Goal: Navigation & Orientation: Find specific page/section

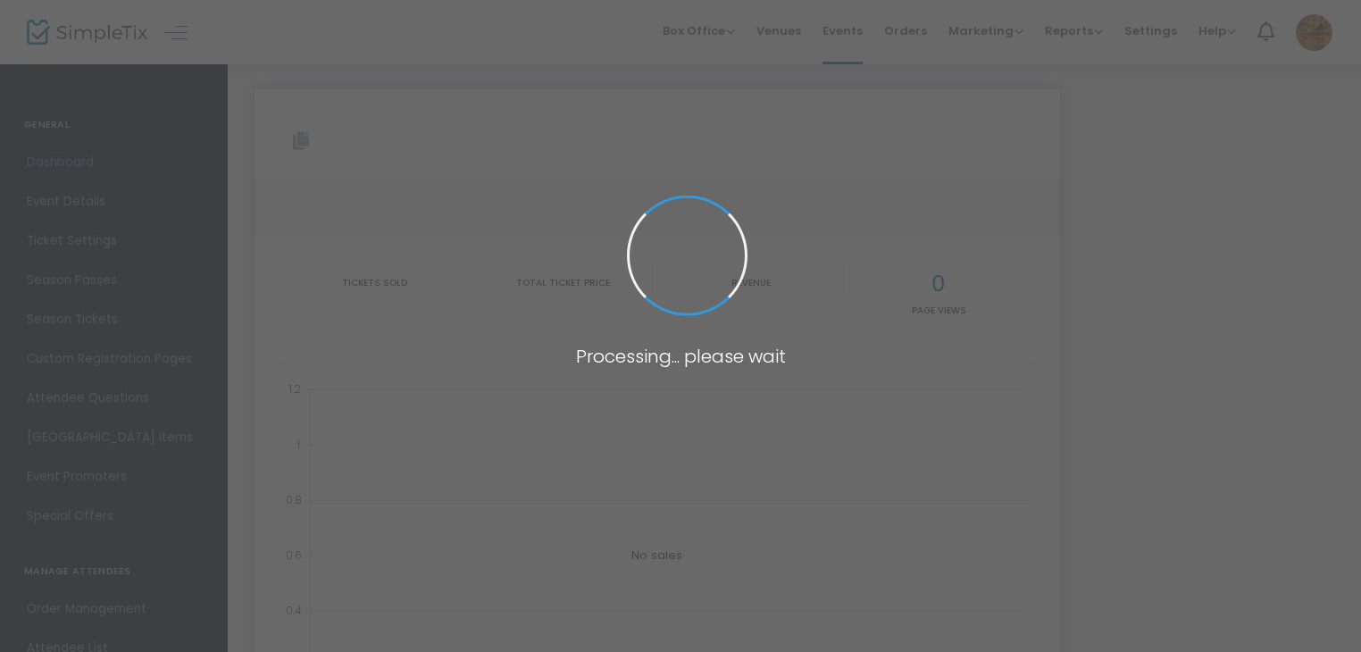
type input "[URL][DOMAIN_NAME]"
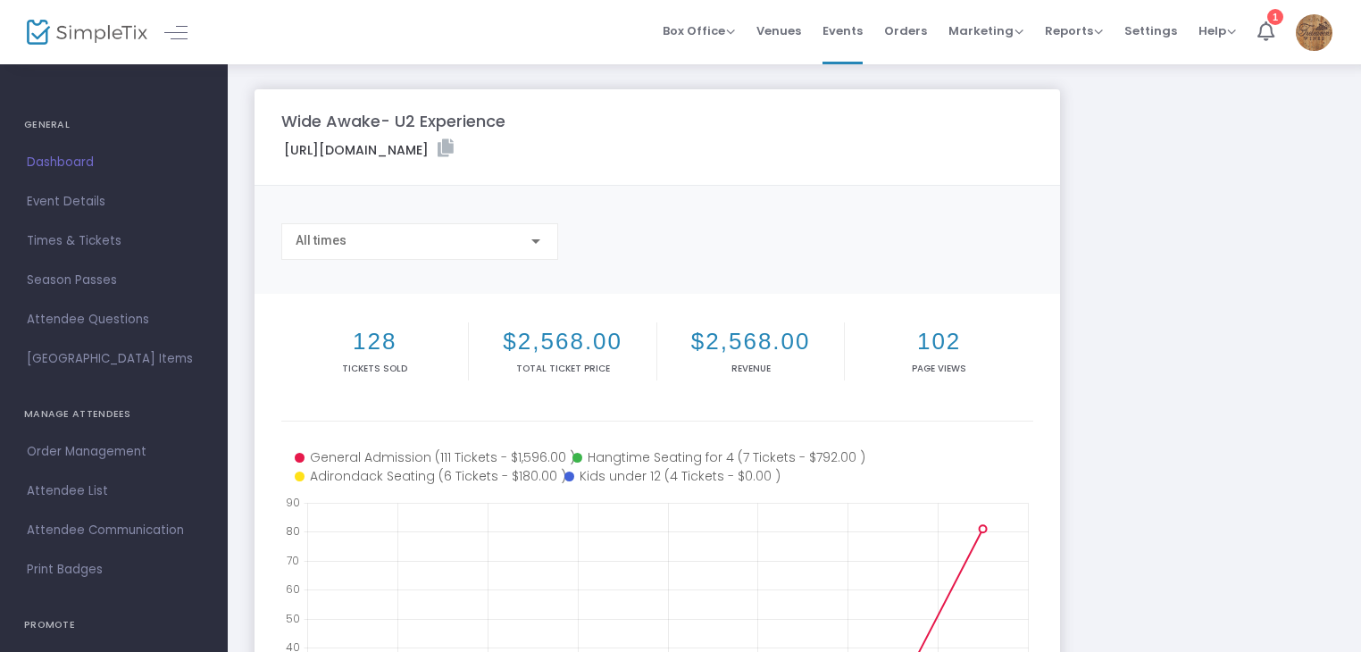
click at [33, 154] on span "Dashboard" at bounding box center [114, 162] width 174 height 23
click at [712, 32] on span "Box Office" at bounding box center [699, 30] width 72 height 17
click at [838, 25] on span "Events" at bounding box center [842, 31] width 40 height 46
